Goal: Information Seeking & Learning: Learn about a topic

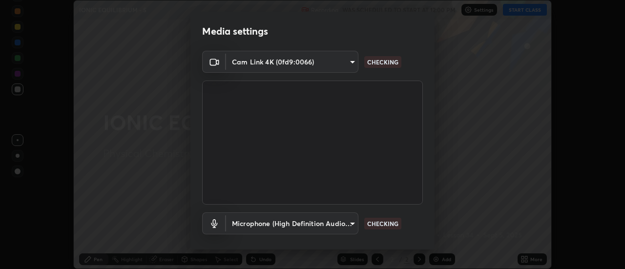
scroll to position [51, 0]
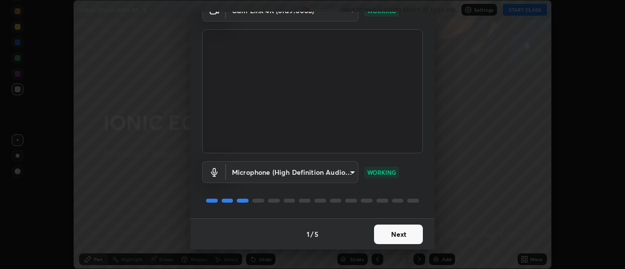
click at [398, 233] on button "Next" at bounding box center [398, 235] width 49 height 20
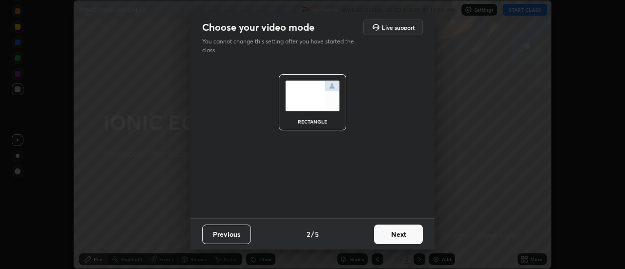
scroll to position [0, 0]
click at [402, 238] on button "Next" at bounding box center [398, 235] width 49 height 20
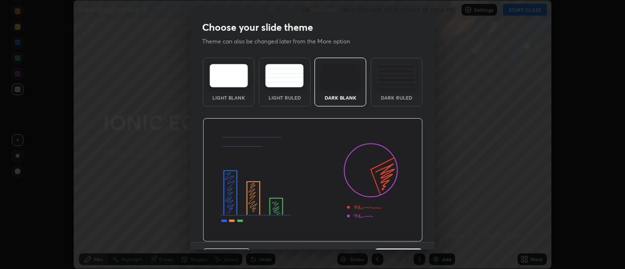
scroll to position [24, 0]
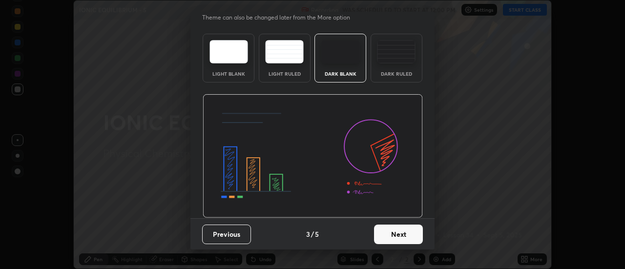
click at [394, 232] on button "Next" at bounding box center [398, 235] width 49 height 20
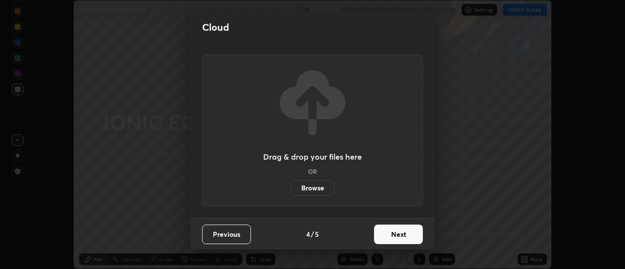
scroll to position [0, 0]
click at [398, 231] on button "Next" at bounding box center [398, 235] width 49 height 20
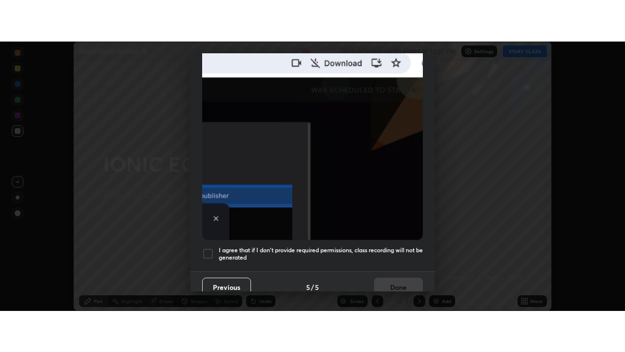
scroll to position [251, 0]
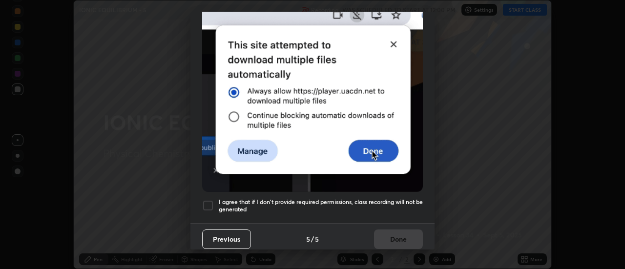
click at [395, 201] on h5 "I agree that if I don't provide required permissions, class recording will not …" at bounding box center [321, 205] width 204 height 15
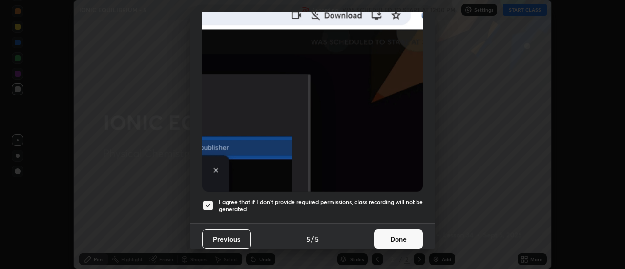
click at [398, 235] on button "Done" at bounding box center [398, 240] width 49 height 20
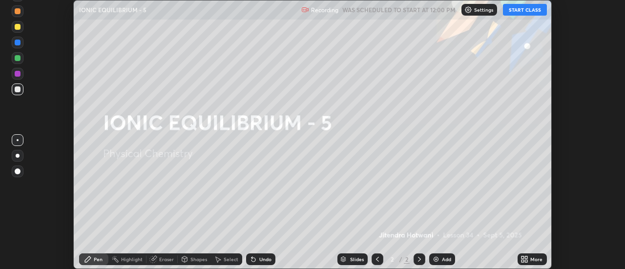
click at [521, 14] on button "START CLASS" at bounding box center [525, 10] width 44 height 12
click at [527, 260] on icon at bounding box center [526, 261] width 2 height 2
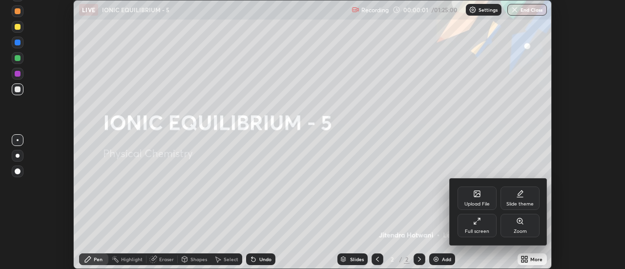
click at [484, 224] on div "Full screen" at bounding box center [477, 225] width 39 height 23
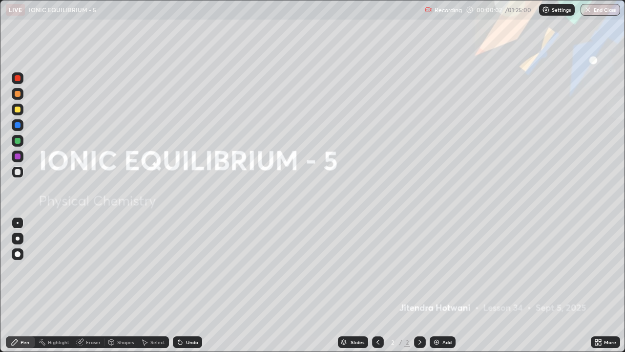
scroll to position [352, 625]
click at [442, 269] on div "Add" at bounding box center [446, 341] width 9 height 5
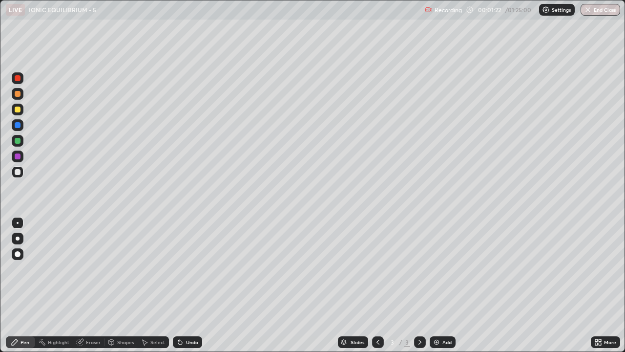
click at [16, 107] on div at bounding box center [18, 109] width 6 height 6
click at [17, 173] on div at bounding box center [18, 172] width 6 height 6
click at [188, 269] on div "Undo" at bounding box center [187, 342] width 29 height 12
click at [185, 269] on div "Undo" at bounding box center [187, 342] width 29 height 12
click at [186, 269] on div "Undo" at bounding box center [192, 341] width 12 height 5
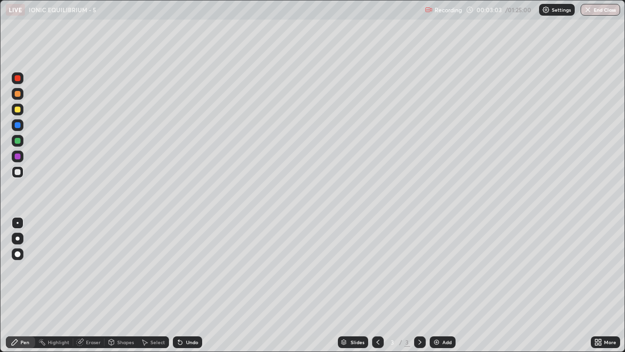
click at [188, 269] on div "Undo" at bounding box center [192, 341] width 12 height 5
click at [186, 269] on div "Undo" at bounding box center [187, 342] width 29 height 12
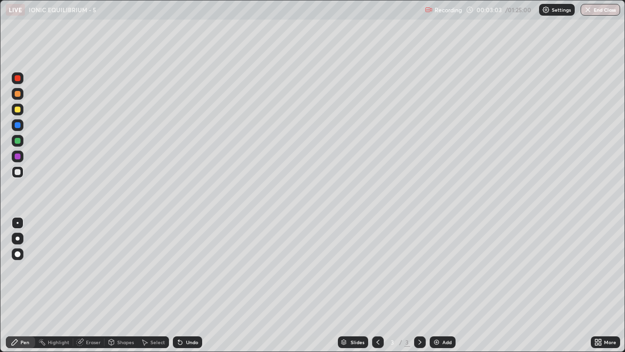
click at [186, 269] on div "Undo" at bounding box center [187, 342] width 29 height 12
click at [185, 269] on div "Undo" at bounding box center [187, 342] width 29 height 12
click at [183, 269] on div "Undo" at bounding box center [187, 342] width 29 height 12
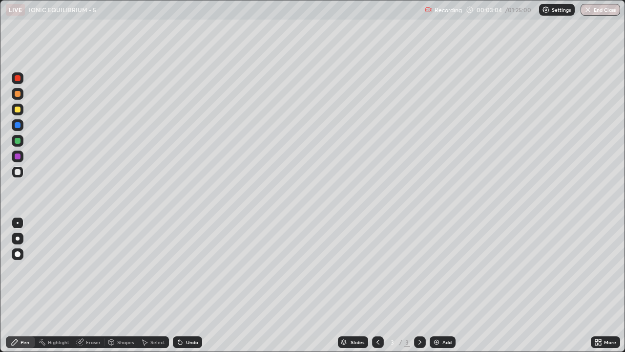
click at [184, 269] on div "Undo" at bounding box center [187, 342] width 29 height 12
click at [185, 269] on div "Undo" at bounding box center [187, 342] width 29 height 12
click at [96, 269] on div "Eraser" at bounding box center [93, 341] width 15 height 5
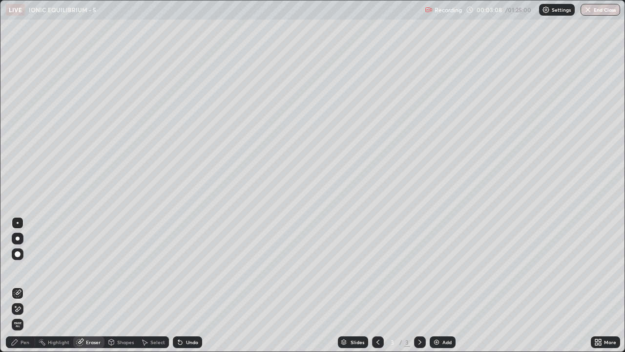
click at [27, 269] on div "Pen" at bounding box center [20, 342] width 29 height 12
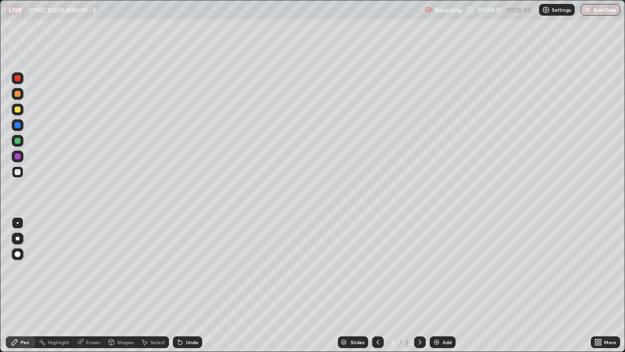
click at [445, 269] on div "Add" at bounding box center [446, 341] width 9 height 5
click at [377, 269] on icon at bounding box center [378, 342] width 8 height 8
click at [418, 269] on icon at bounding box center [420, 342] width 8 height 8
click at [186, 269] on div "Undo" at bounding box center [192, 341] width 12 height 5
click at [17, 141] on div at bounding box center [18, 141] width 6 height 6
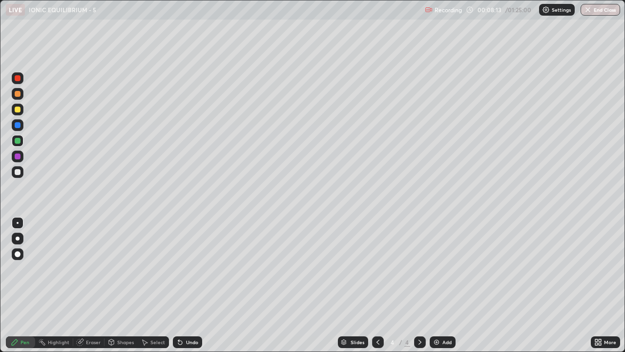
click at [16, 172] on div at bounding box center [18, 172] width 6 height 6
click at [18, 111] on div at bounding box center [18, 109] width 6 height 6
click at [20, 172] on div at bounding box center [18, 172] width 6 height 6
click at [122, 269] on div "Shapes" at bounding box center [125, 341] width 17 height 5
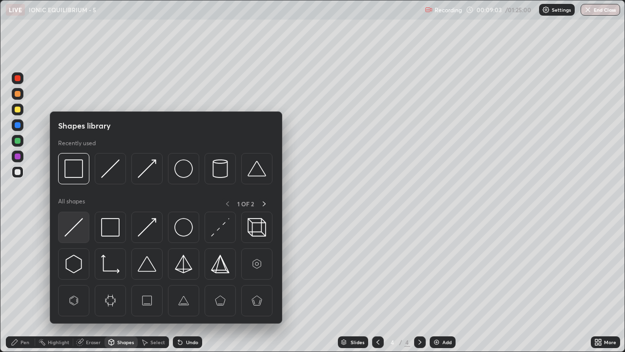
click at [82, 227] on img at bounding box center [73, 227] width 19 height 19
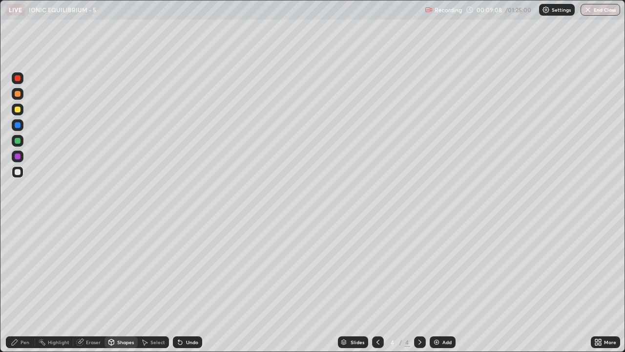
click at [17, 269] on icon at bounding box center [15, 342] width 8 height 8
click at [19, 142] on div at bounding box center [18, 141] width 6 height 6
click at [17, 172] on div at bounding box center [18, 172] width 6 height 6
click at [188, 269] on div "Undo" at bounding box center [192, 341] width 12 height 5
click at [187, 269] on div "Undo" at bounding box center [187, 342] width 29 height 12
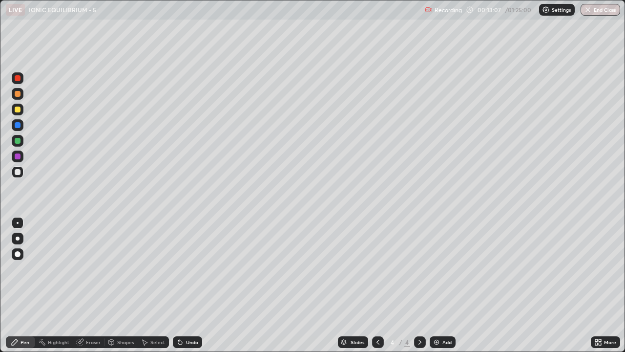
click at [444, 269] on div "Add" at bounding box center [446, 341] width 9 height 5
click at [16, 110] on div at bounding box center [18, 109] width 6 height 6
click at [18, 172] on div at bounding box center [18, 172] width 6 height 6
click at [186, 269] on div "Undo" at bounding box center [192, 341] width 12 height 5
click at [192, 269] on div "Undo" at bounding box center [192, 341] width 12 height 5
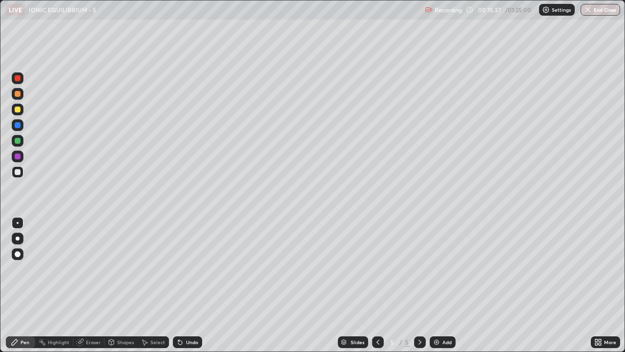
click at [17, 141] on div at bounding box center [18, 141] width 6 height 6
click at [17, 111] on div at bounding box center [18, 109] width 6 height 6
click at [442, 269] on div "Add" at bounding box center [446, 341] width 9 height 5
click at [18, 173] on div at bounding box center [18, 172] width 6 height 6
click at [190, 269] on div "Undo" at bounding box center [192, 341] width 12 height 5
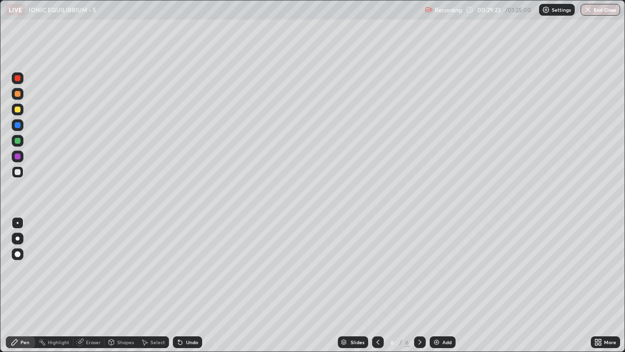
click at [378, 269] on icon at bounding box center [378, 342] width 8 height 8
click at [377, 269] on icon at bounding box center [378, 342] width 8 height 8
click at [381, 269] on div at bounding box center [378, 342] width 12 height 12
click at [419, 269] on icon at bounding box center [420, 342] width 8 height 8
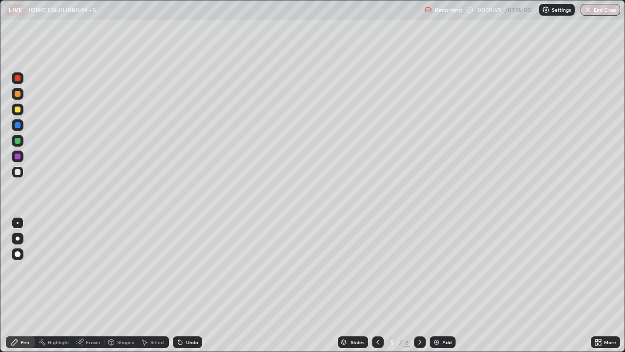
click at [419, 269] on icon at bounding box center [420, 342] width 8 height 8
click at [18, 141] on div at bounding box center [18, 141] width 6 height 6
click at [17, 172] on div at bounding box center [18, 172] width 6 height 6
click at [442, 269] on div "Add" at bounding box center [446, 341] width 9 height 5
click at [15, 112] on div at bounding box center [18, 110] width 12 height 12
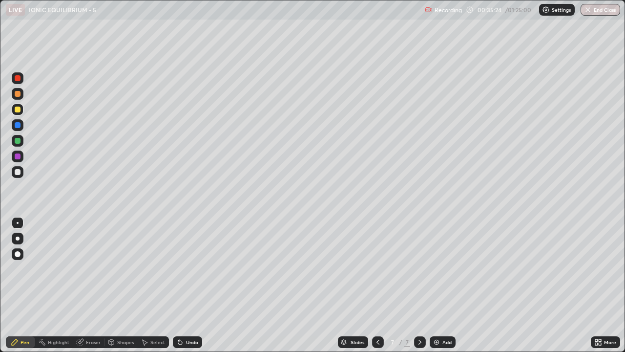
click at [375, 269] on icon at bounding box center [378, 342] width 8 height 8
click at [419, 269] on icon at bounding box center [420, 341] width 3 height 5
click at [377, 269] on icon at bounding box center [378, 342] width 8 height 8
click at [416, 269] on icon at bounding box center [420, 342] width 8 height 8
click at [16, 172] on div at bounding box center [18, 172] width 6 height 6
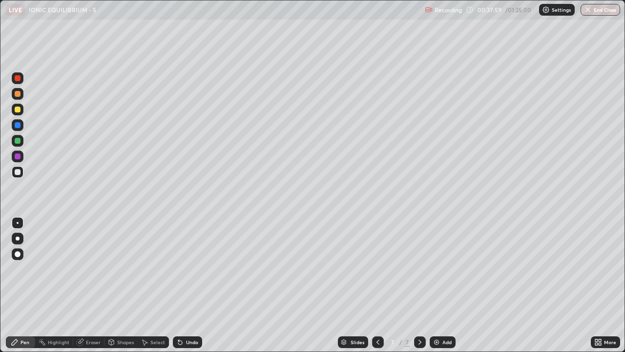
click at [377, 269] on icon at bounding box center [378, 342] width 8 height 8
click at [420, 269] on icon at bounding box center [420, 342] width 8 height 8
click at [377, 269] on icon at bounding box center [378, 342] width 8 height 8
click at [416, 269] on icon at bounding box center [420, 342] width 8 height 8
click at [440, 269] on div "Add" at bounding box center [443, 342] width 26 height 12
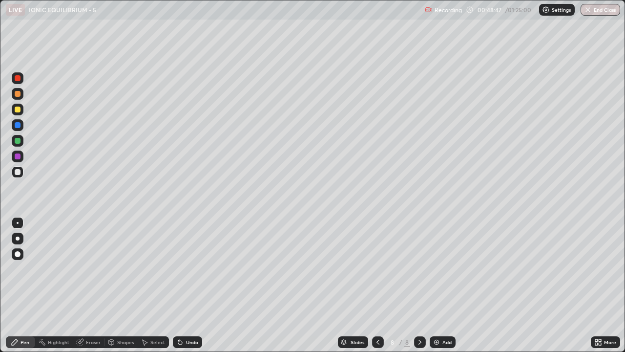
click at [18, 113] on div at bounding box center [18, 110] width 12 height 12
click at [186, 269] on div "Undo" at bounding box center [192, 341] width 12 height 5
click at [187, 269] on div "Undo" at bounding box center [187, 342] width 29 height 12
click at [189, 269] on div "Undo" at bounding box center [192, 341] width 12 height 5
click at [19, 171] on div at bounding box center [18, 172] width 6 height 6
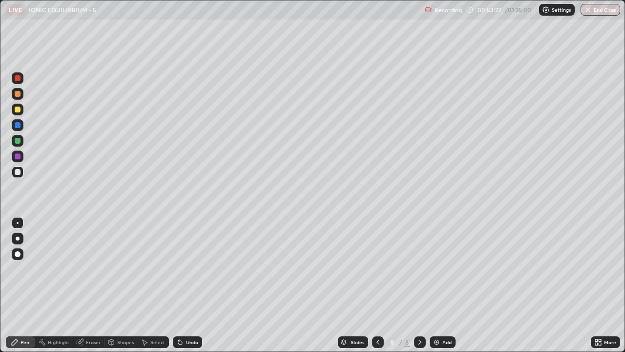
click at [17, 159] on div at bounding box center [18, 156] width 6 height 6
click at [86, 269] on div "Eraser" at bounding box center [93, 341] width 15 height 5
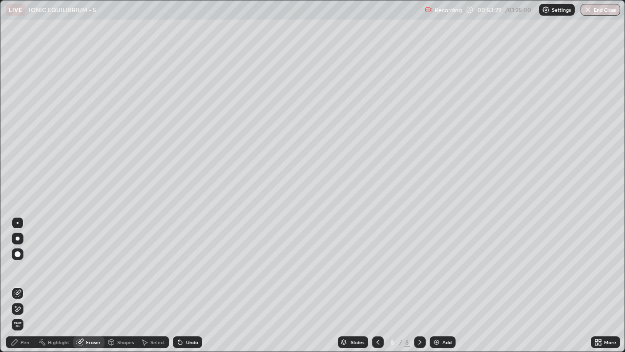
click at [25, 269] on div "Pen" at bounding box center [25, 341] width 9 height 5
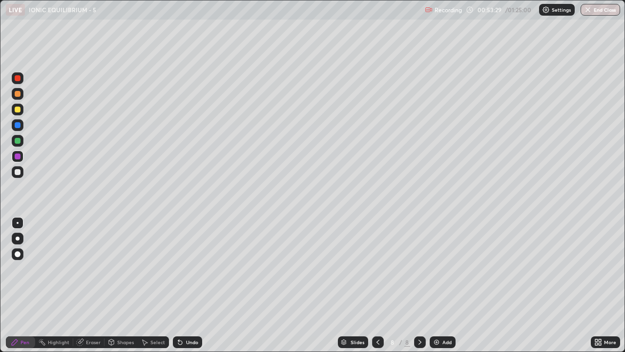
click at [17, 172] on div at bounding box center [18, 172] width 6 height 6
click at [17, 157] on div at bounding box center [18, 156] width 6 height 6
click at [18, 143] on div at bounding box center [18, 141] width 6 height 6
click at [21, 173] on div at bounding box center [18, 172] width 12 height 12
click at [59, 269] on div "Highlight" at bounding box center [58, 341] width 21 height 5
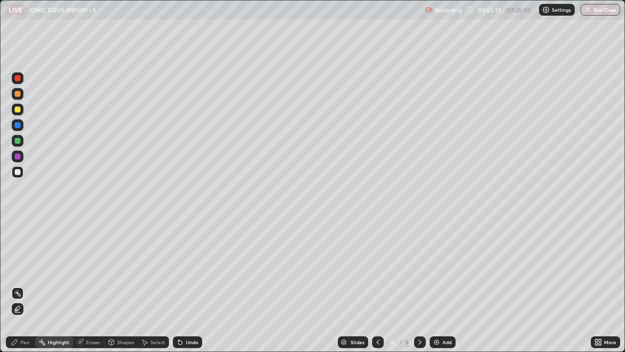
click at [17, 157] on div at bounding box center [18, 156] width 6 height 6
click at [21, 109] on div at bounding box center [18, 110] width 12 height 12
click at [441, 269] on div "Add" at bounding box center [443, 342] width 26 height 12
click at [21, 269] on div "Pen" at bounding box center [20, 342] width 29 height 12
click at [17, 170] on div at bounding box center [18, 172] width 6 height 6
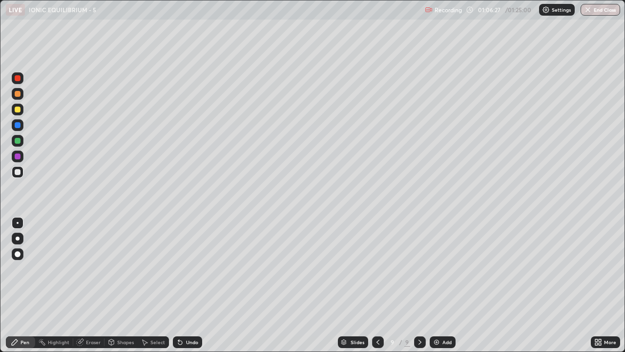
click at [19, 140] on div at bounding box center [18, 141] width 6 height 6
click at [373, 269] on div at bounding box center [378, 342] width 12 height 20
click at [419, 269] on icon at bounding box center [420, 341] width 3 height 5
click at [442, 269] on div "Add" at bounding box center [446, 341] width 9 height 5
click at [13, 170] on div at bounding box center [18, 172] width 12 height 12
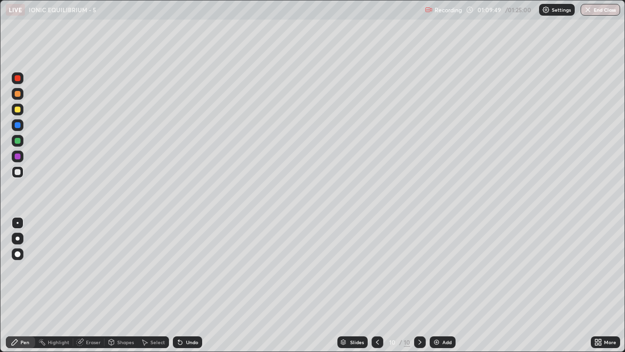
click at [184, 269] on div "Undo" at bounding box center [187, 342] width 29 height 12
click at [189, 269] on div "Undo" at bounding box center [192, 341] width 12 height 5
click at [377, 269] on icon at bounding box center [377, 341] width 3 height 5
click at [419, 269] on icon at bounding box center [420, 342] width 8 height 8
click at [356, 269] on div "Slides" at bounding box center [357, 341] width 14 height 5
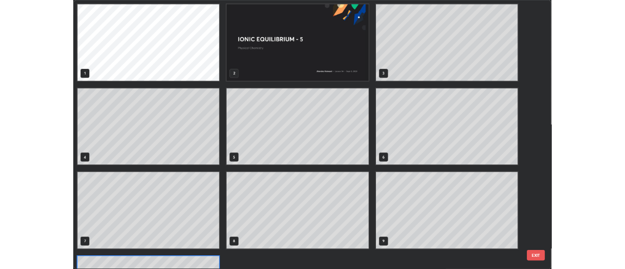
scroll to position [348, 619]
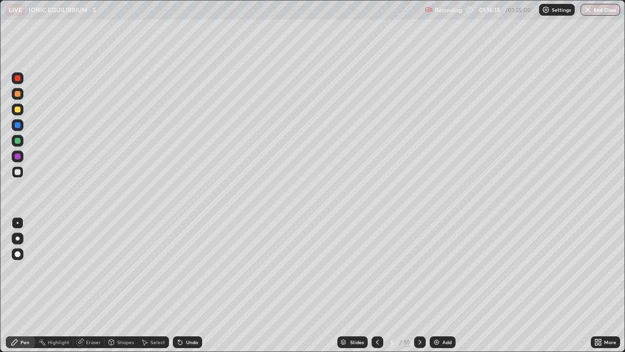
click at [421, 269] on icon at bounding box center [420, 342] width 8 height 8
click at [419, 269] on icon at bounding box center [420, 342] width 8 height 8
click at [373, 269] on div at bounding box center [378, 342] width 12 height 12
click at [420, 269] on icon at bounding box center [420, 342] width 8 height 8
click at [419, 269] on icon at bounding box center [420, 342] width 8 height 8
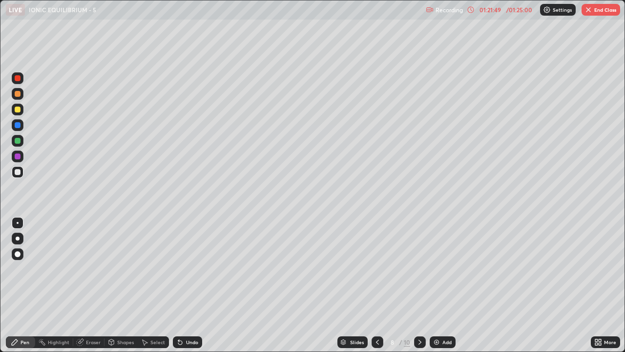
click at [419, 269] on icon at bounding box center [420, 342] width 8 height 8
click at [442, 269] on div "Add" at bounding box center [446, 341] width 9 height 5
click at [378, 269] on icon at bounding box center [378, 342] width 8 height 8
click at [418, 269] on icon at bounding box center [420, 342] width 8 height 8
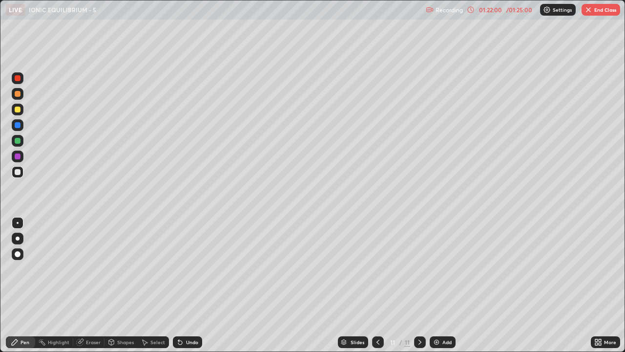
click at [20, 110] on div at bounding box center [18, 109] width 6 height 6
click at [586, 12] on img "button" at bounding box center [589, 10] width 8 height 8
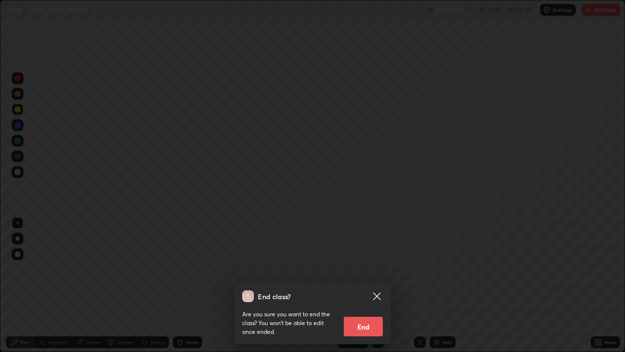
click at [366, 269] on button "End" at bounding box center [363, 326] width 39 height 20
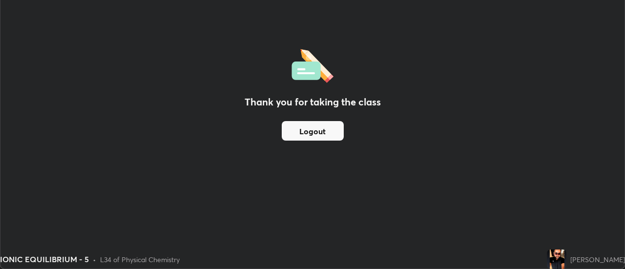
scroll to position [48565, 48209]
